Goal: Task Accomplishment & Management: Complete application form

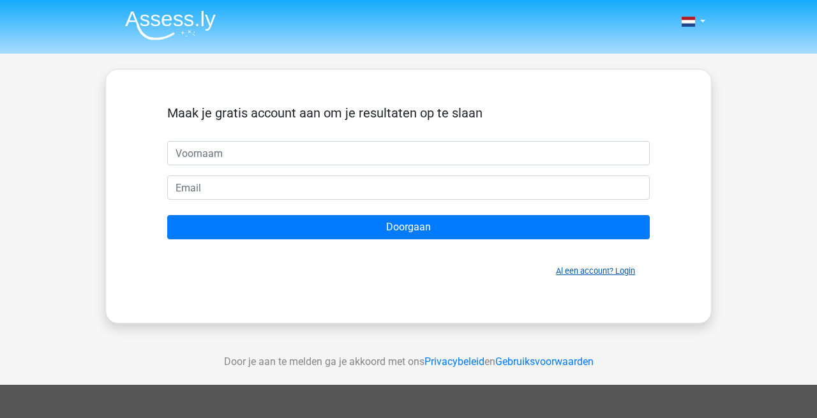
click at [571, 271] on link "Al een account? Login" at bounding box center [595, 271] width 79 height 10
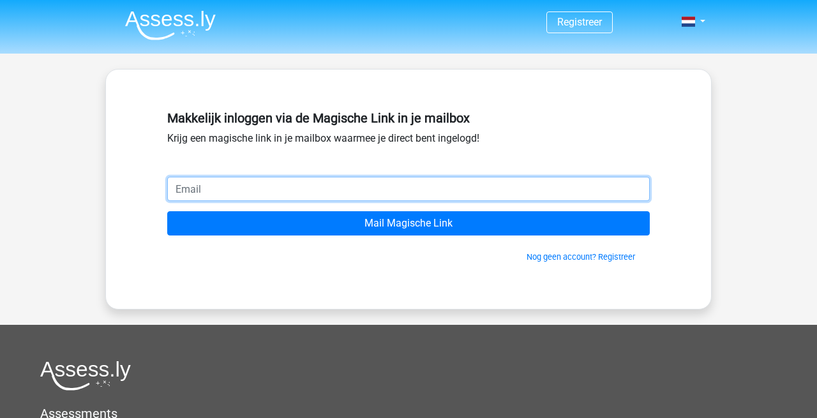
paste input "Inloggen met mijn mail: neohadg@hotmail.com (magische link) Die krijg ik binnen…"
drag, startPoint x: 286, startPoint y: 192, endPoint x: 160, endPoint y: 194, distance: 126.4
click at [160, 194] on div "Inloggen met mijn mail: neohadg@hotmail.com" at bounding box center [409, 189] width 502 height 24
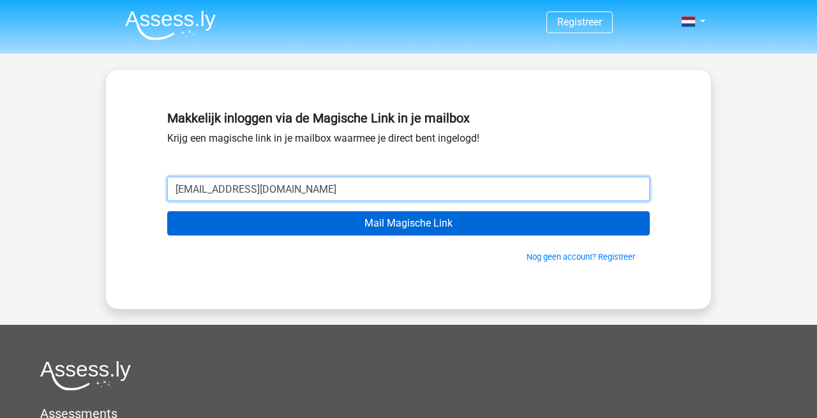
type input "neohadg@hotmail.com"
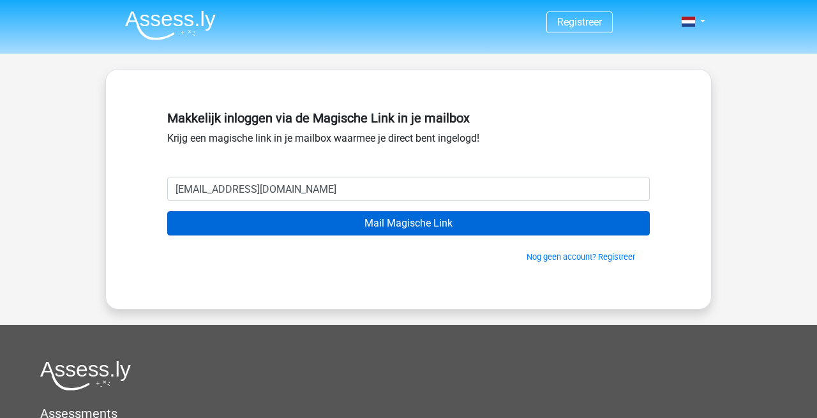
click at [394, 228] on input "Mail Magische Link" at bounding box center [408, 223] width 483 height 24
